Goal: Task Accomplishment & Management: Use online tool/utility

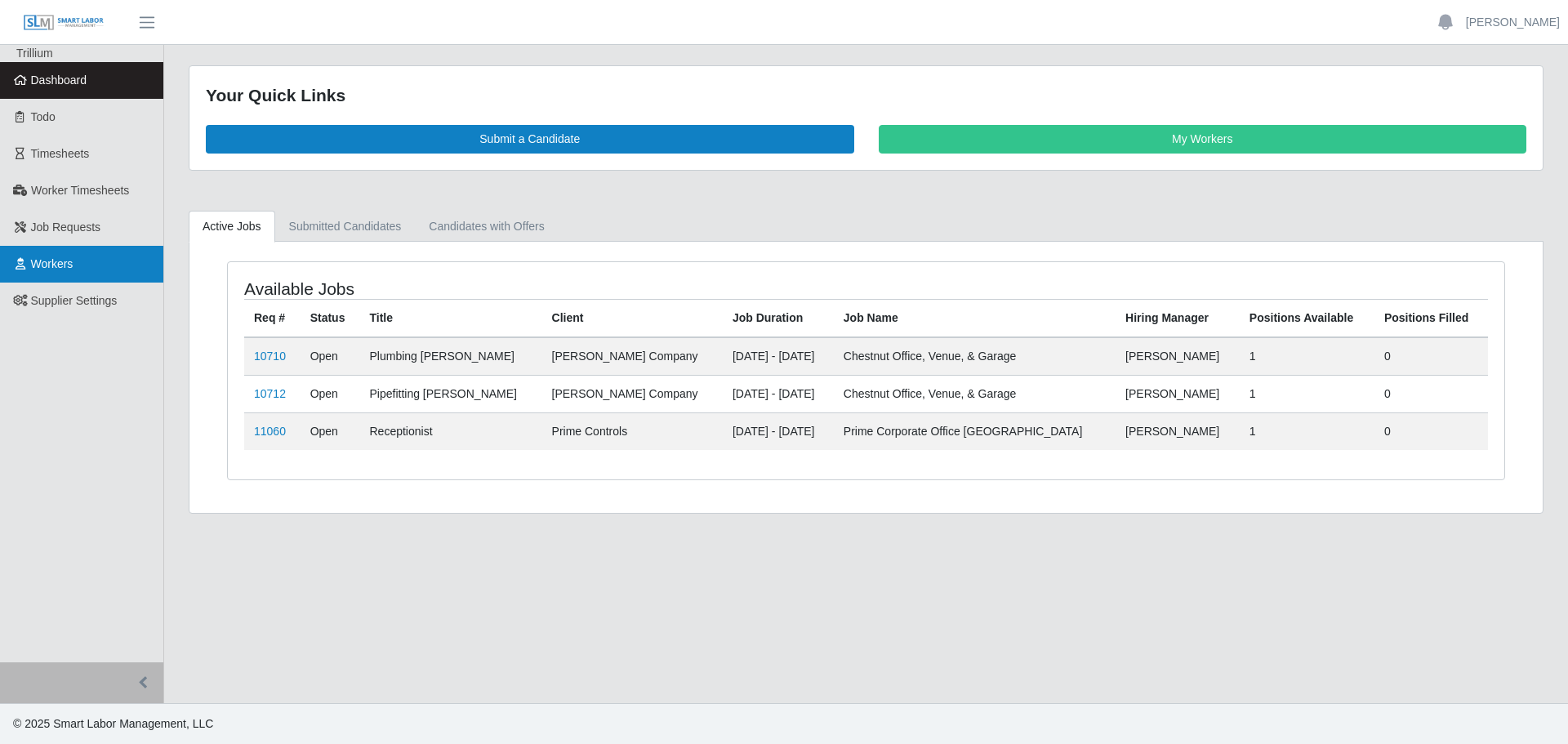
click at [52, 265] on span "Workers" at bounding box center [52, 264] width 43 height 13
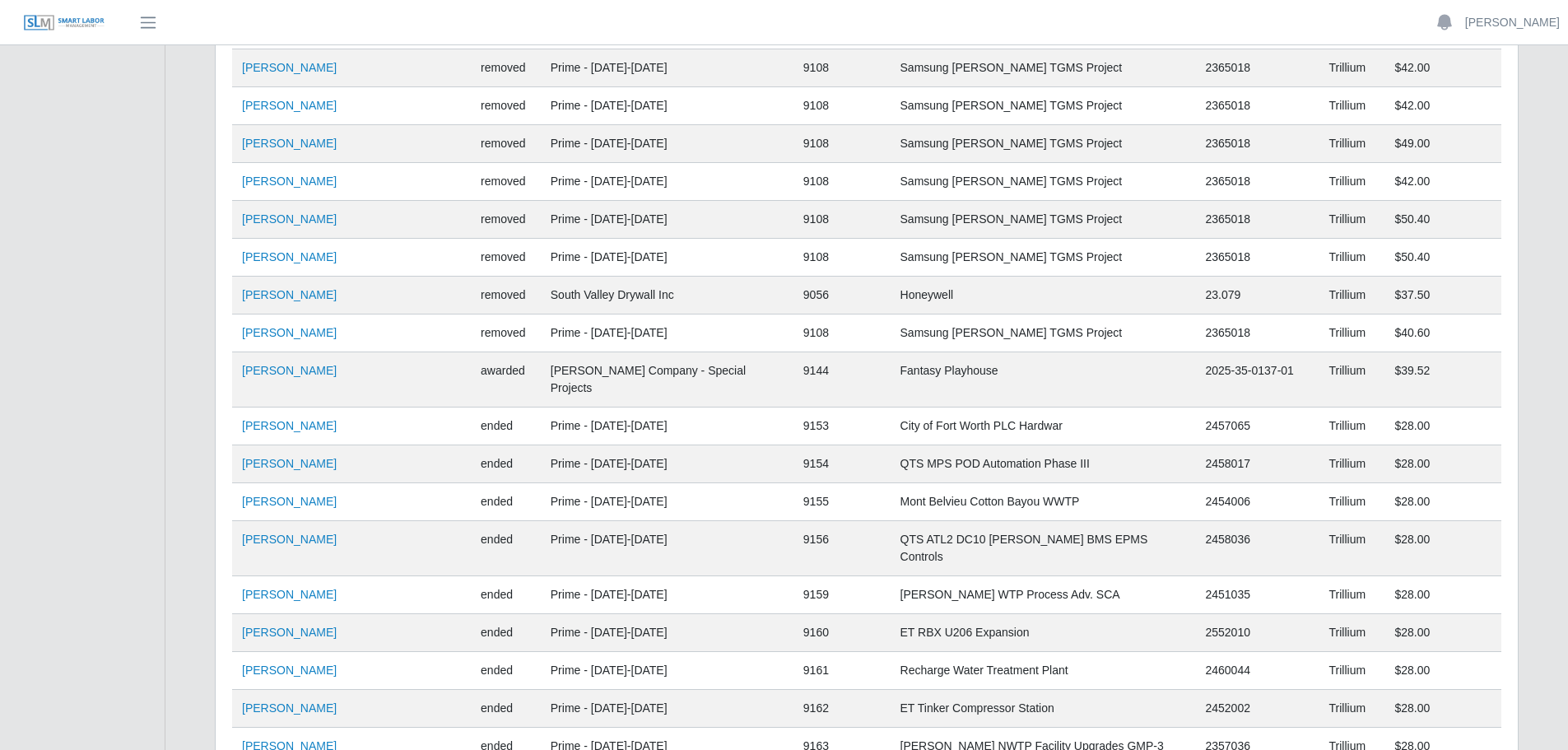
scroll to position [16009, 0]
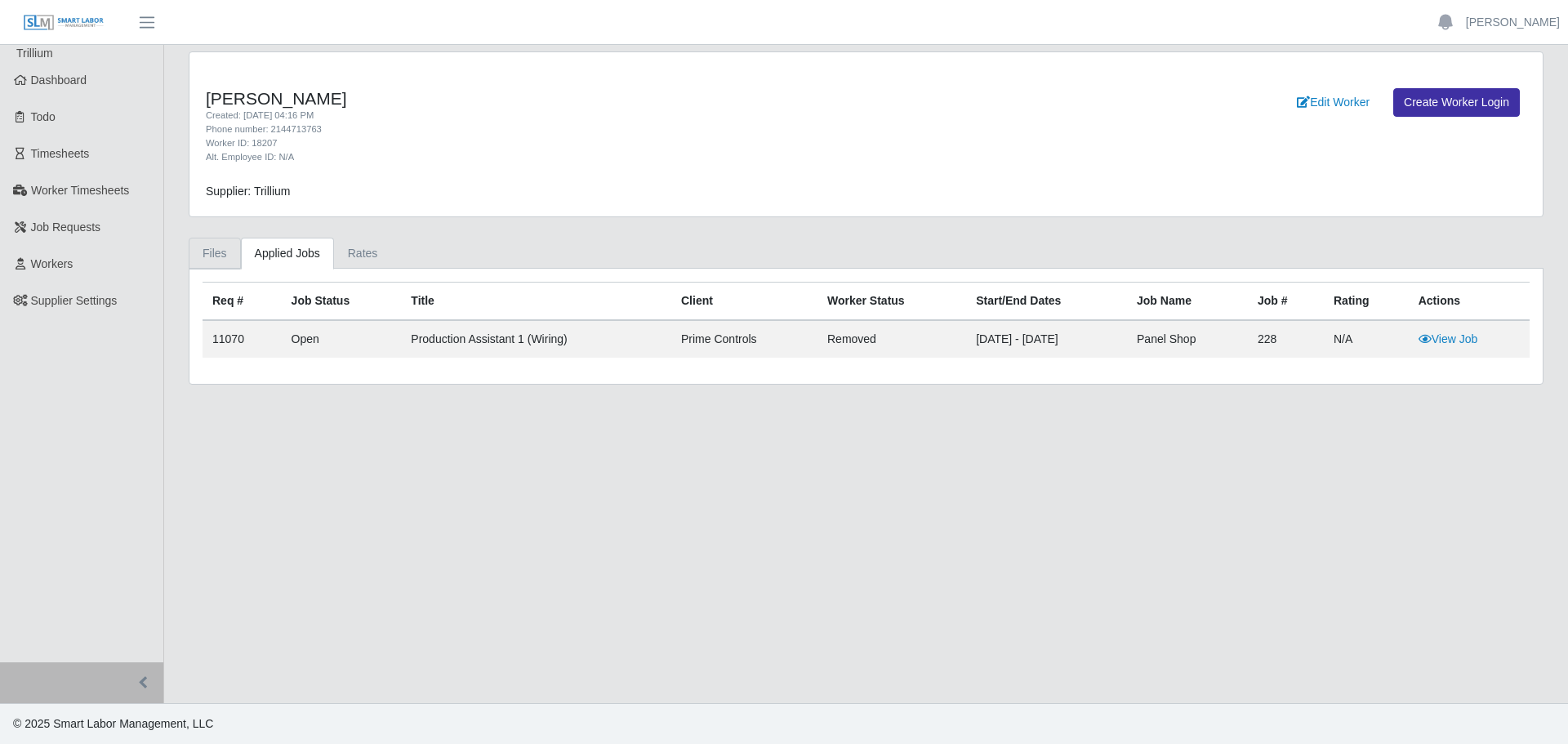
click at [209, 256] on link "Files" at bounding box center [214, 253] width 52 height 32
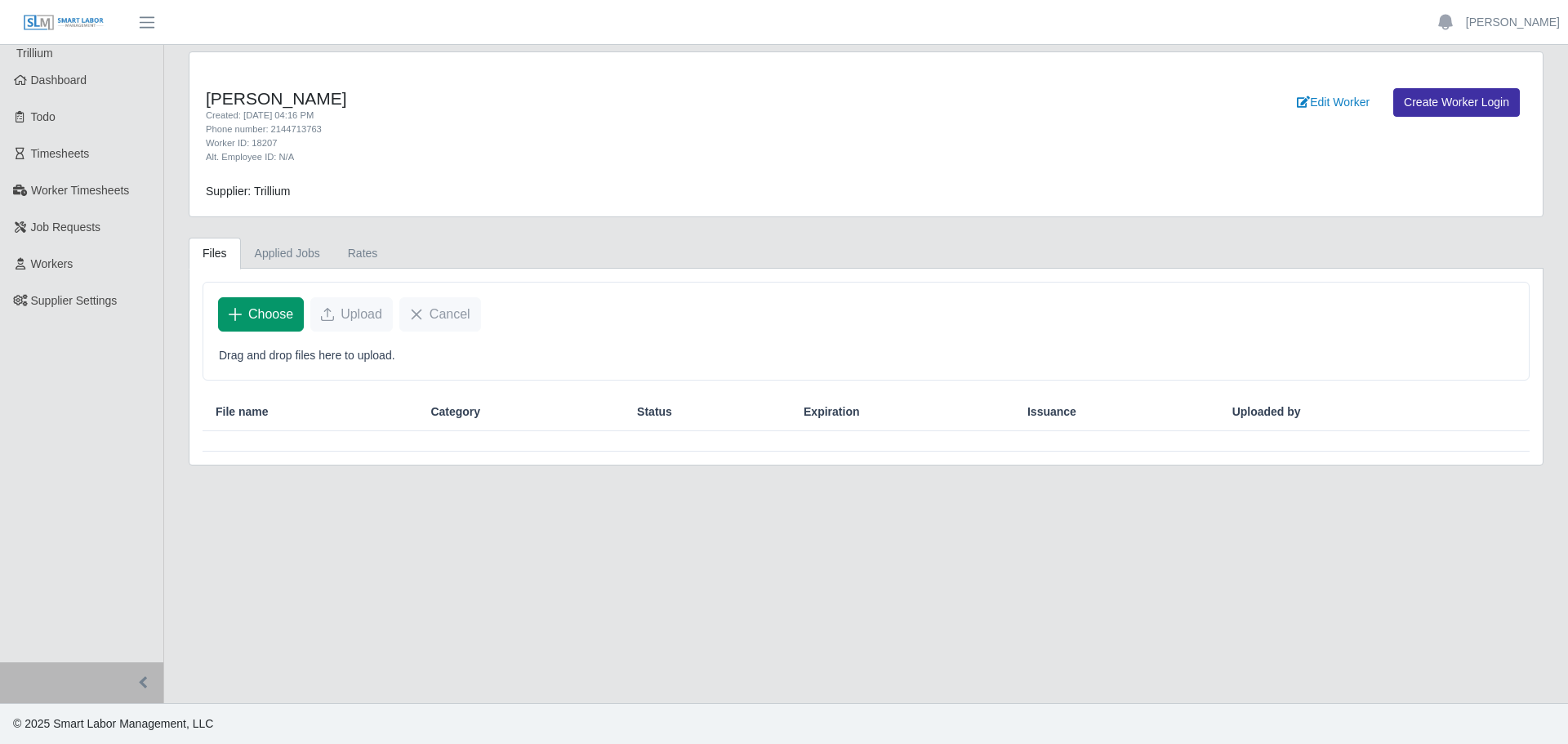
click at [268, 315] on span "Choose" at bounding box center [270, 314] width 45 height 19
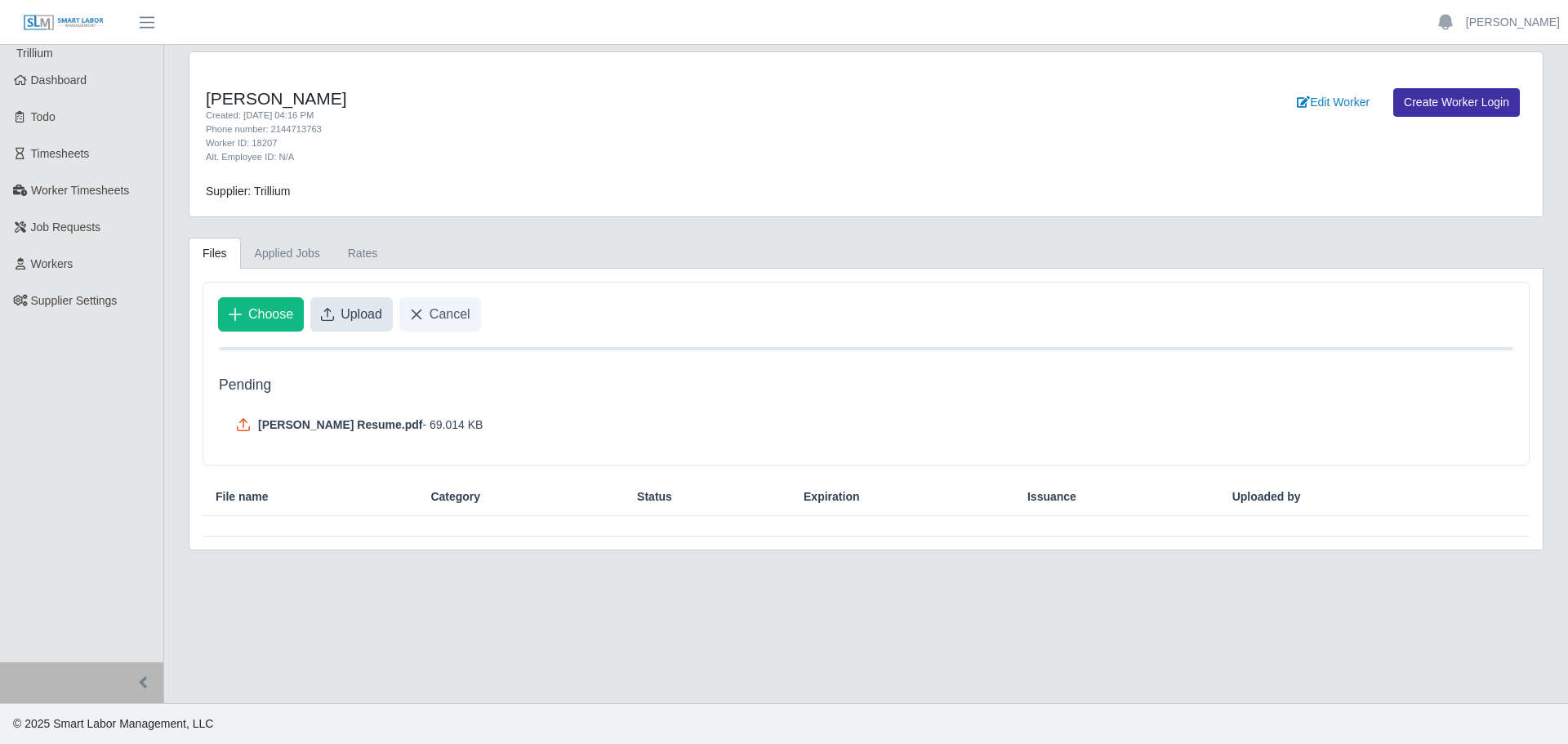
click at [348, 308] on span "Upload" at bounding box center [361, 314] width 42 height 19
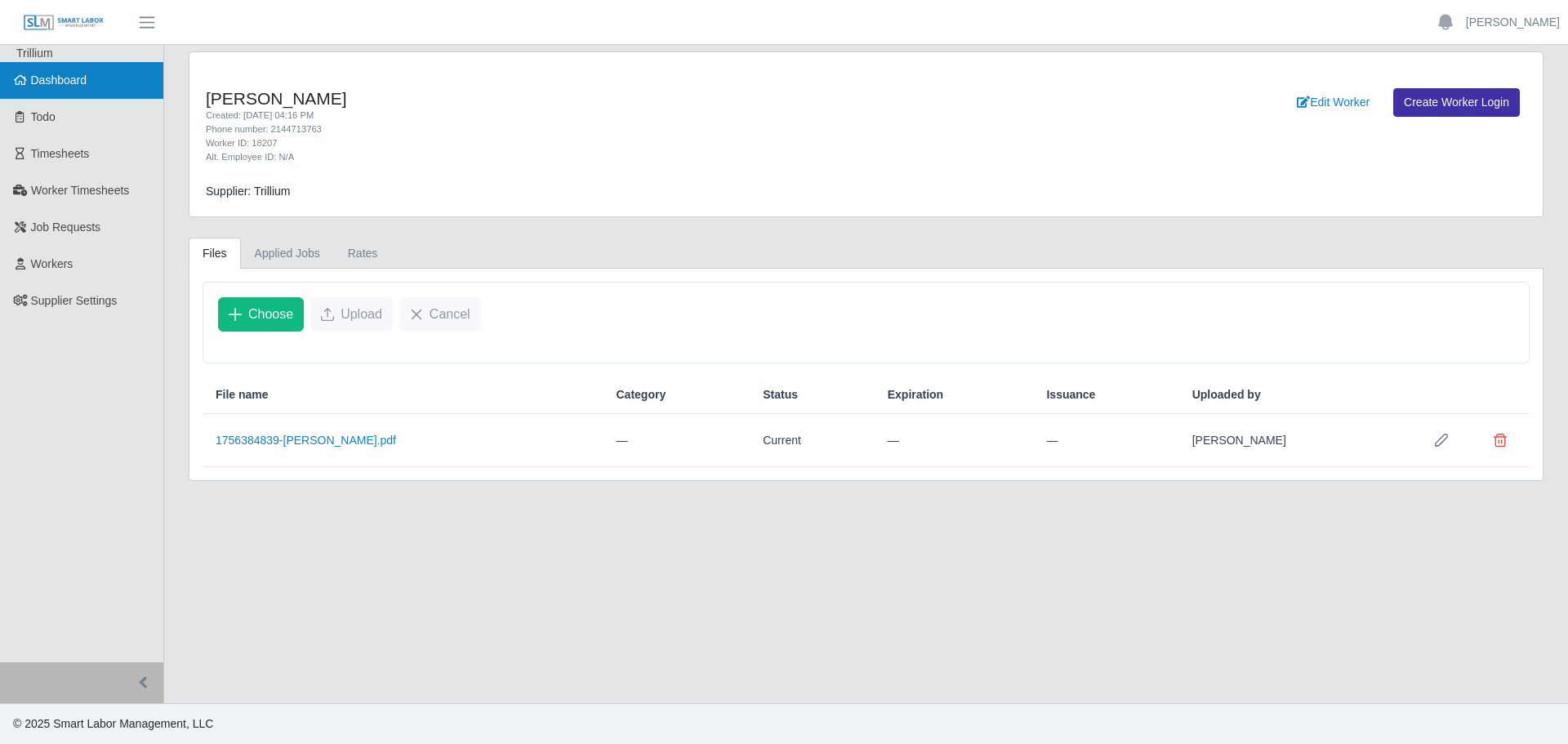
click at [93, 73] on link "Dashboard" at bounding box center [81, 80] width 163 height 36
